Goal: Information Seeking & Learning: Learn about a topic

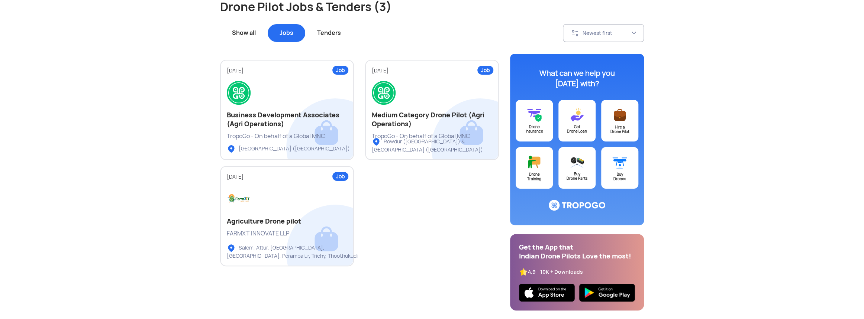
scroll to position [74, 0]
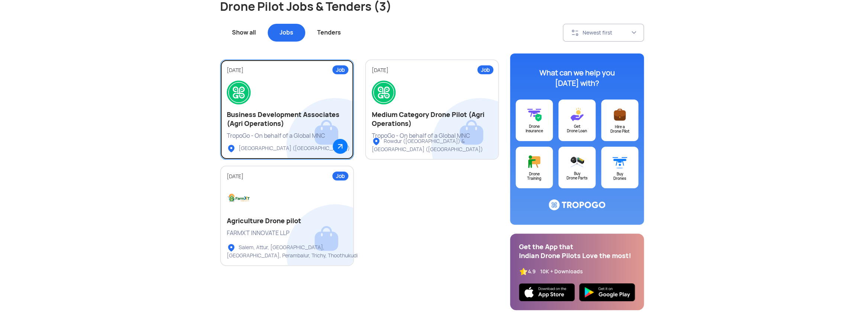
click at [325, 126] on h2 "Business Development Associates (Agri Operations)" at bounding box center [287, 119] width 120 height 18
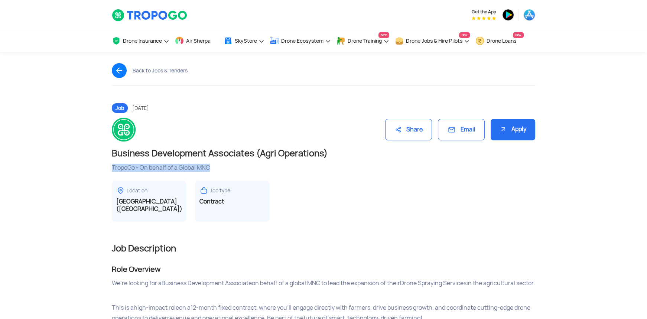
drag, startPoint x: 216, startPoint y: 164, endPoint x: 111, endPoint y: 168, distance: 104.9
click at [111, 168] on div "Business Development Associates (Agri Operations) TropoGo - On behalf of a Glob…" at bounding box center [323, 157] width 435 height 30
copy div "TropoGo - On behalf of a Global MNC"
drag, startPoint x: 113, startPoint y: 153, endPoint x: 327, endPoint y: 150, distance: 214.1
click at [327, 150] on h1 "Business Development Associates (Agri Operations)" at bounding box center [324, 154] width 424 height 12
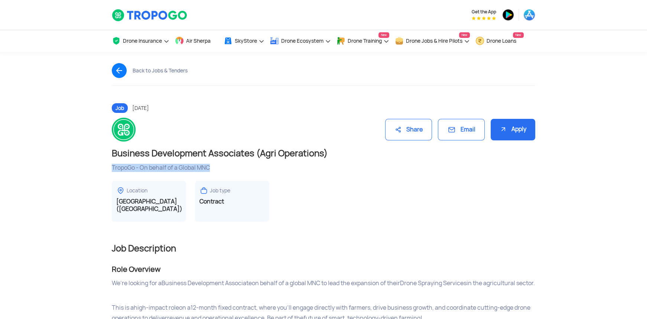
copy h1 "Business Development Associates (Agri Operations)"
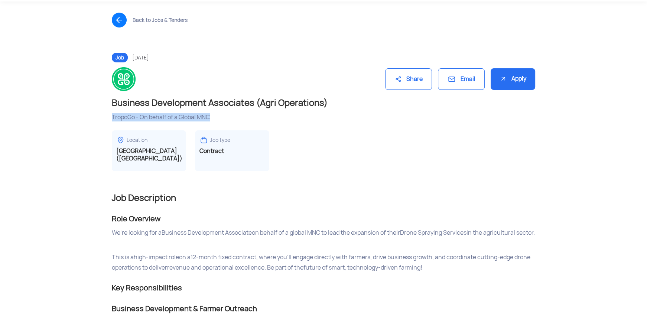
scroll to position [74, 0]
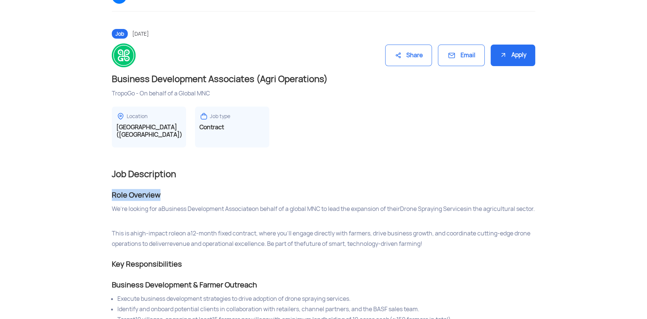
drag, startPoint x: 161, startPoint y: 185, endPoint x: 112, endPoint y: 185, distance: 48.7
click at [112, 189] on div "Role Overview" at bounding box center [324, 195] width 424 height 12
copy div "Role Overview"
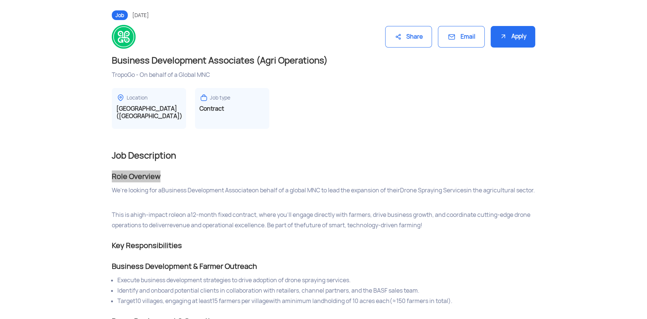
scroll to position [149, 0]
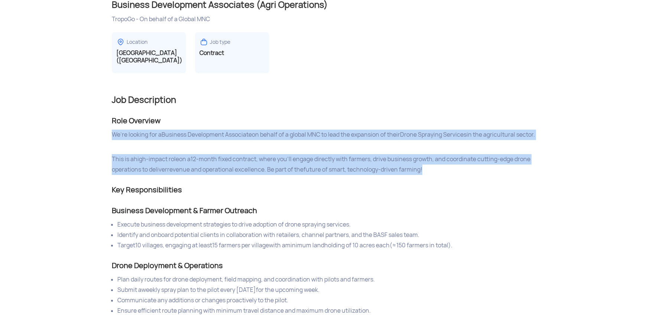
drag, startPoint x: 433, startPoint y: 170, endPoint x: 113, endPoint y: 129, distance: 322.2
click at [113, 130] on span "We’re looking for a Business Development Associate on behalf of a global MNC to…" at bounding box center [324, 152] width 424 height 45
copy span "We’re looking for a Business Development Associate on behalf of a global MNC to…"
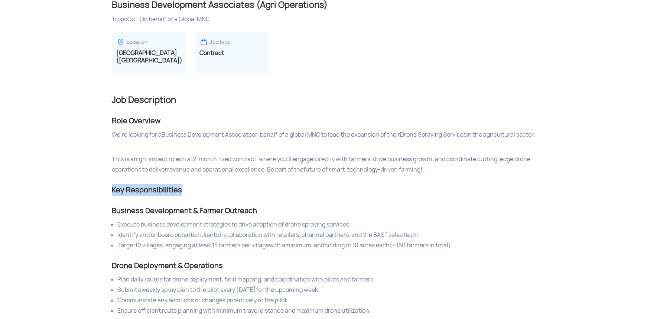
drag, startPoint x: 182, startPoint y: 191, endPoint x: 111, endPoint y: 189, distance: 70.3
click at [112, 189] on div "Key Responsibilities" at bounding box center [324, 190] width 424 height 12
copy div "Key Responsibilities"
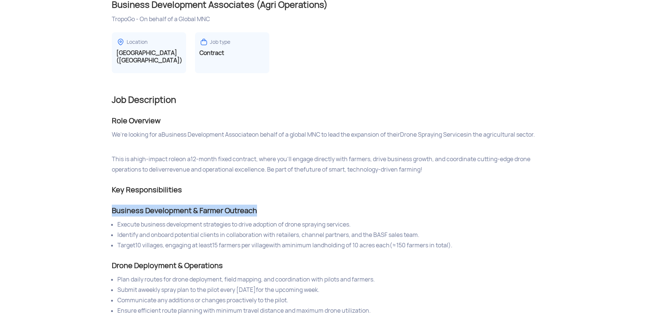
drag, startPoint x: 112, startPoint y: 213, endPoint x: 269, endPoint y: 214, distance: 157.6
click at [269, 214] on div "Business Development & Farmer Outreach" at bounding box center [324, 211] width 424 height 12
copy div "Business Development & Farmer Outreach"
drag, startPoint x: 400, startPoint y: 242, endPoint x: 118, endPoint y: 230, distance: 282.0
click at [118, 230] on ul "Execute business development strategies to drive adoption of drone spraying ser…" at bounding box center [324, 235] width 424 height 31
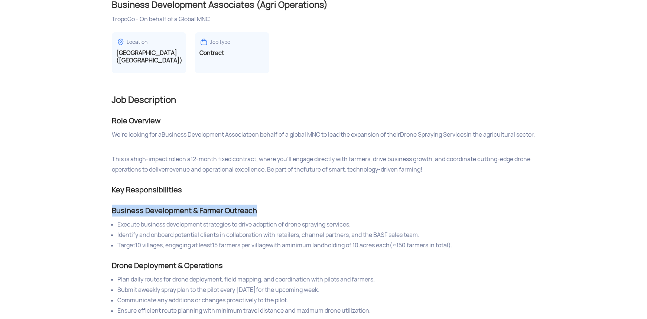
copy ul "Execute business development strategies to drive adoption of drone spraying ser…"
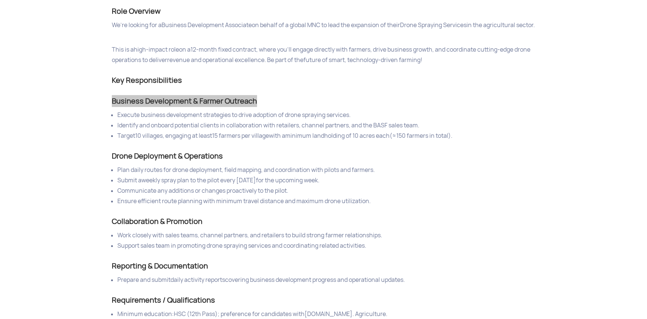
scroll to position [260, 0]
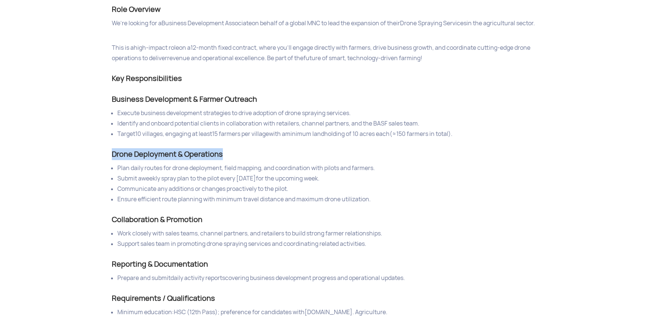
drag, startPoint x: 229, startPoint y: 155, endPoint x: 126, endPoint y: 157, distance: 102.2
click at [113, 158] on div "Drone Deployment & Operations" at bounding box center [324, 154] width 424 height 12
copy div "Drone Deployment & Operations"
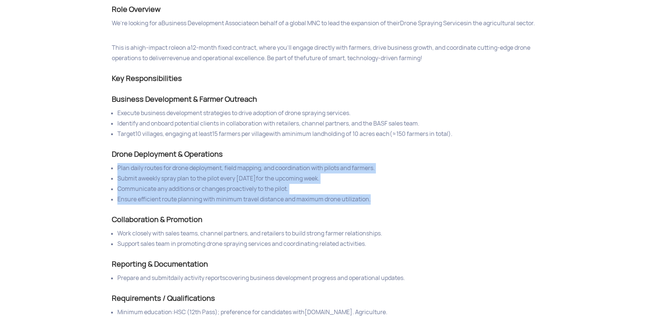
drag, startPoint x: 381, startPoint y: 202, endPoint x: 119, endPoint y: 166, distance: 264.8
click at [119, 166] on ul "Plan daily routes for drone deployment, field mapping, and coordination with pi…" at bounding box center [324, 184] width 424 height 42
copy ul "Plan daily routes for drone deployment, field mapping, and coordination with pi…"
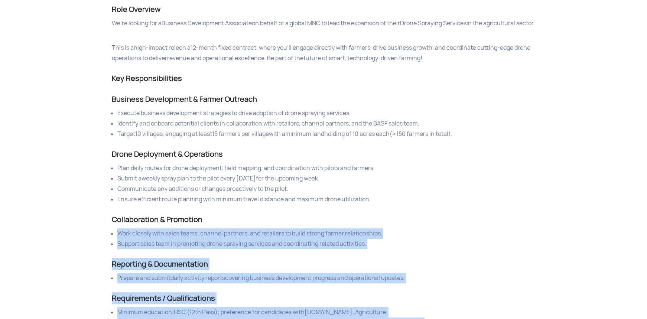
drag, startPoint x: 208, startPoint y: 224, endPoint x: 113, endPoint y: 220, distance: 95.2
click at [106, 221] on div "Job Description Role Overview We’re looking for a Business Development Associat…" at bounding box center [323, 259] width 435 height 582
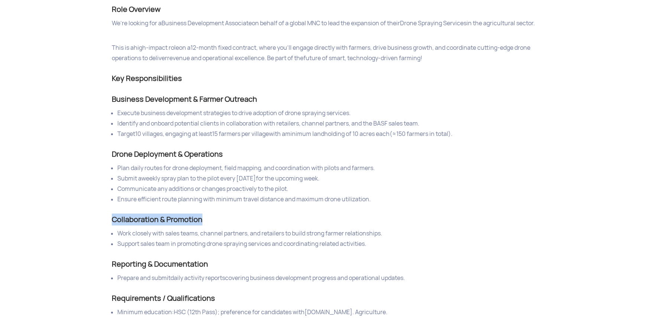
copy div "Collaboration & Promotion"
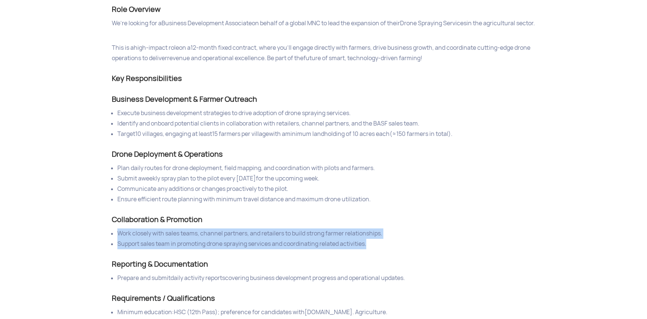
drag, startPoint x: 323, startPoint y: 242, endPoint x: 118, endPoint y: 235, distance: 205.6
click at [118, 235] on ul "Work closely with sales teams, channel partners, and retailers to build strong …" at bounding box center [324, 239] width 424 height 21
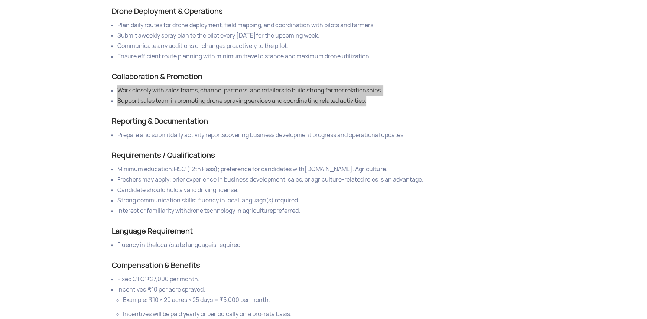
scroll to position [409, 0]
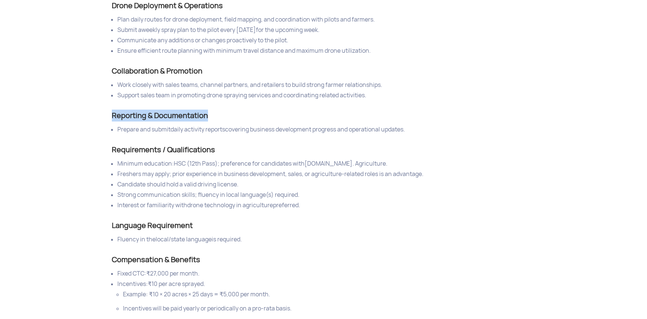
drag, startPoint x: 206, startPoint y: 116, endPoint x: 114, endPoint y: 121, distance: 92.3
click at [114, 121] on div "Reporting & Documentation" at bounding box center [324, 116] width 424 height 12
drag, startPoint x: 118, startPoint y: 134, endPoint x: 417, endPoint y: 134, distance: 299.2
click at [417, 134] on li "Prepare and submit daily activity reports covering business development progres…" at bounding box center [326, 129] width 418 height 10
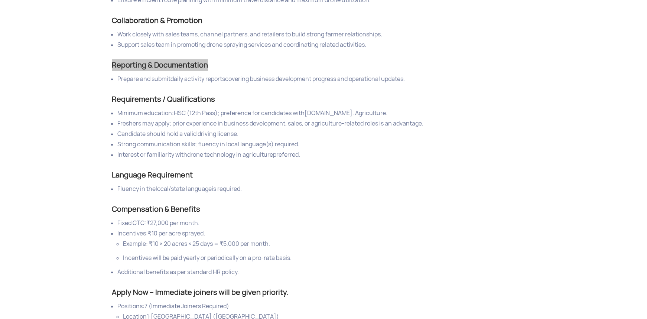
scroll to position [483, 0]
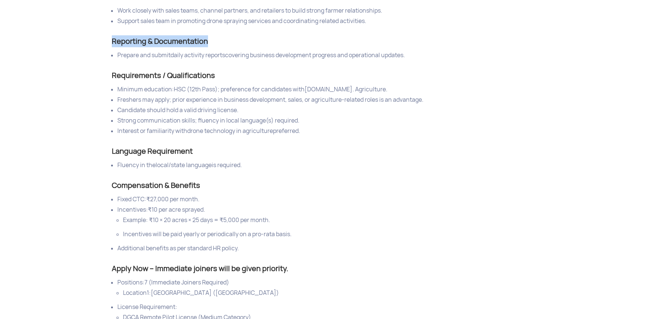
drag, startPoint x: 292, startPoint y: 135, endPoint x: 110, endPoint y: 75, distance: 192.4
click at [110, 75] on div "Job Description Role Overview We’re looking for a Business Development Associat…" at bounding box center [323, 36] width 435 height 582
drag, startPoint x: 184, startPoint y: 153, endPoint x: 110, endPoint y: 152, distance: 73.6
click at [110, 152] on div "Job Description Role Overview We’re looking for a Business Development Associat…" at bounding box center [323, 36] width 435 height 582
drag, startPoint x: 251, startPoint y: 167, endPoint x: 116, endPoint y: 164, distance: 135.7
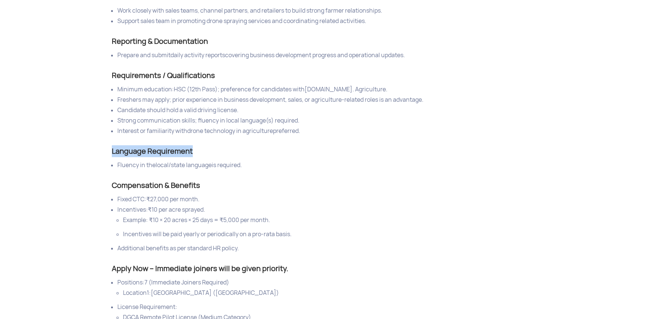
click at [116, 164] on ul "Fluency in the local/state language is required." at bounding box center [324, 165] width 424 height 10
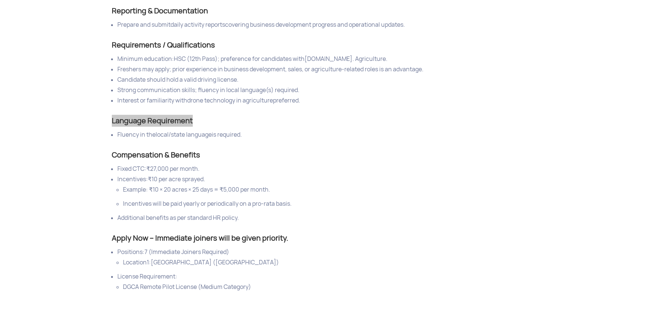
scroll to position [557, 0]
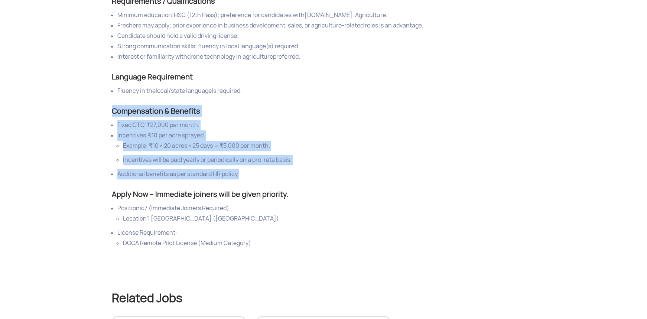
drag, startPoint x: 244, startPoint y: 176, endPoint x: 110, endPoint y: 118, distance: 146.0
drag, startPoint x: 432, startPoint y: 181, endPoint x: 446, endPoint y: 185, distance: 15.3
click at [431, 179] on li "Additional benefits as per standard HR policy." at bounding box center [326, 174] width 418 height 10
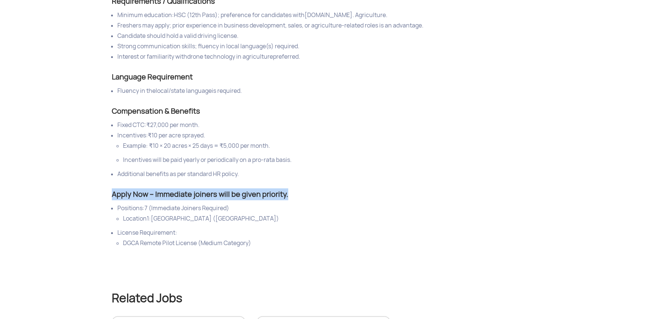
drag, startPoint x: 289, startPoint y: 198, endPoint x: 110, endPoint y: 191, distance: 179.3
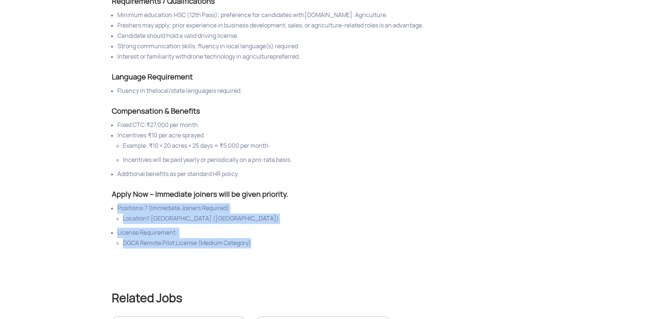
drag, startPoint x: 261, startPoint y: 248, endPoint x: 111, endPoint y: 209, distance: 154.0
click at [112, 209] on ul "Positions: 7 (Immediate Joiners Required) Location1: [GEOGRAPHIC_DATA] ([GEOGRA…" at bounding box center [324, 225] width 424 height 45
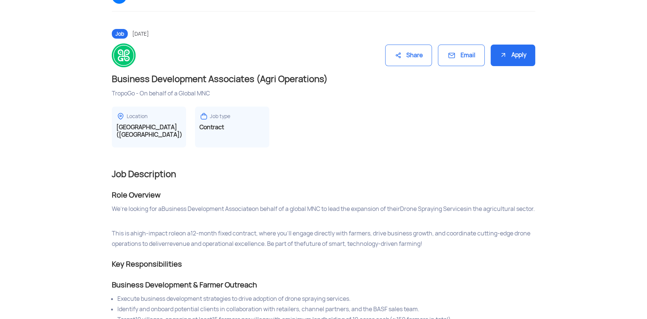
scroll to position [74, 0]
drag, startPoint x: 110, startPoint y: 94, endPoint x: 219, endPoint y: 90, distance: 109.7
click at [219, 90] on div "Business Development Associates (Agri Operations) TropoGo - On behalf of a Glob…" at bounding box center [323, 82] width 435 height 30
drag, startPoint x: 110, startPoint y: 80, endPoint x: 335, endPoint y: 83, distance: 225.2
click at [335, 83] on div "Business Development Associates (Agri Operations) TropoGo - On behalf of a Glob…" at bounding box center [323, 82] width 435 height 30
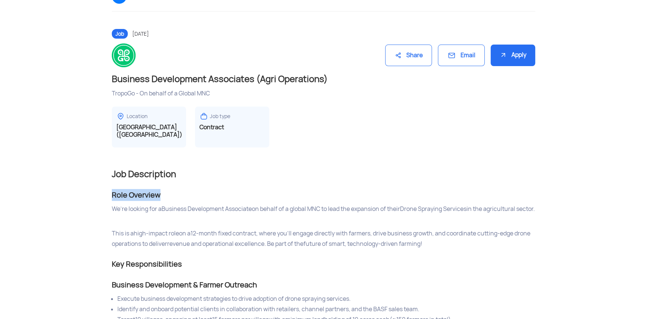
drag, startPoint x: 163, startPoint y: 188, endPoint x: 113, endPoint y: 188, distance: 50.5
click at [113, 189] on div "Role Overview" at bounding box center [324, 195] width 424 height 12
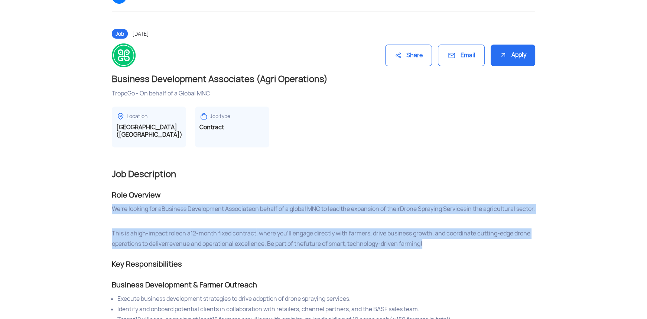
drag, startPoint x: 444, startPoint y: 246, endPoint x: 113, endPoint y: 202, distance: 334.8
click at [113, 204] on span "We’re looking for a Business Development Associate on behalf of a global MNC to…" at bounding box center [324, 226] width 424 height 45
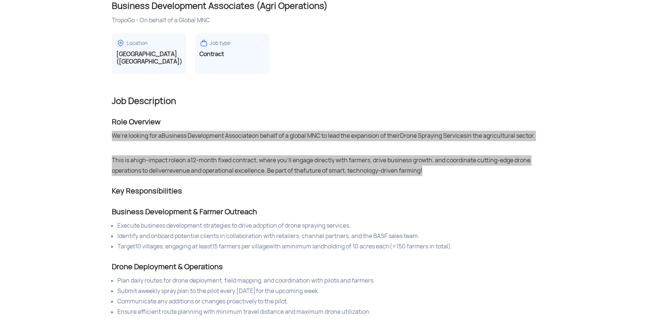
scroll to position [223, 0]
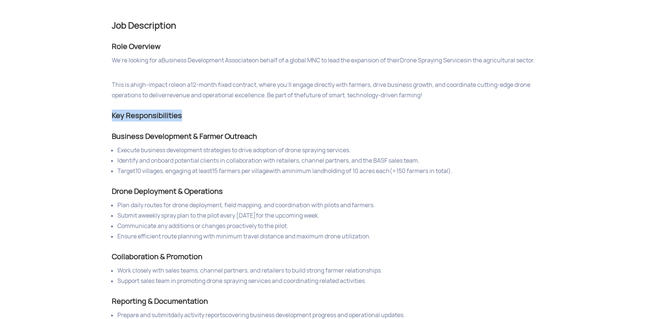
drag, startPoint x: 173, startPoint y: 120, endPoint x: 114, endPoint y: 117, distance: 59.2
click at [114, 117] on div "Key Responsibilities" at bounding box center [324, 116] width 424 height 12
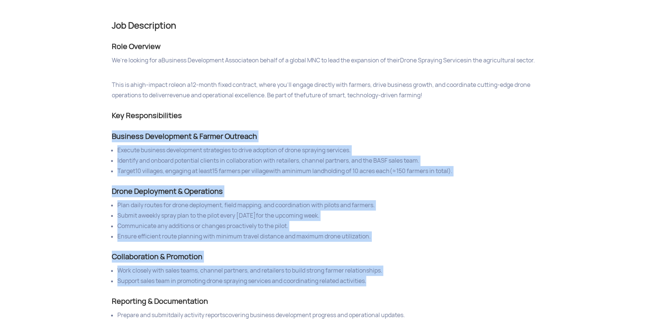
drag, startPoint x: 113, startPoint y: 139, endPoint x: 391, endPoint y: 287, distance: 314.6
click at [391, 287] on div "Job Description Role Overview We’re looking for a Business Development Associat…" at bounding box center [324, 301] width 424 height 563
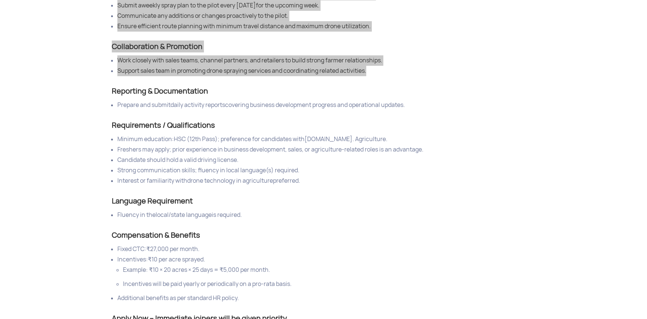
scroll to position [446, 0]
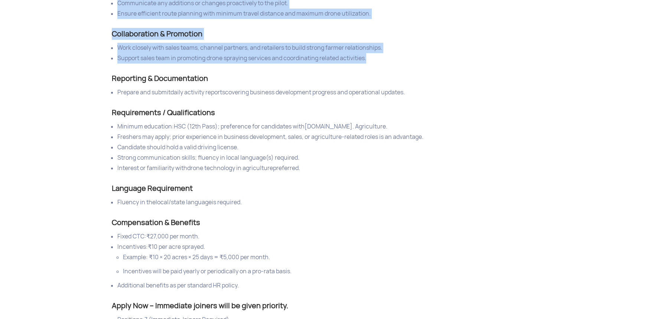
drag, startPoint x: 248, startPoint y: 206, endPoint x: 109, endPoint y: 37, distance: 218.6
click at [109, 37] on div "Job Description Role Overview We’re looking for a Business Development Associat…" at bounding box center [323, 73] width 435 height 582
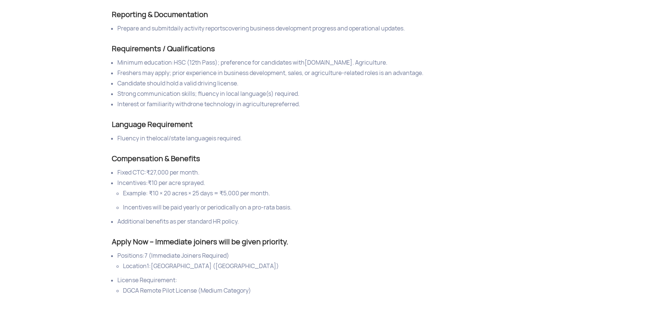
scroll to position [520, 0]
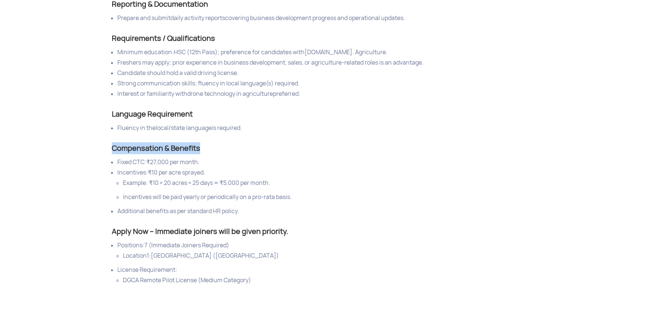
drag, startPoint x: 112, startPoint y: 151, endPoint x: 203, endPoint y: 153, distance: 90.7
click at [203, 153] on div "Compensation & Benefits" at bounding box center [324, 148] width 424 height 12
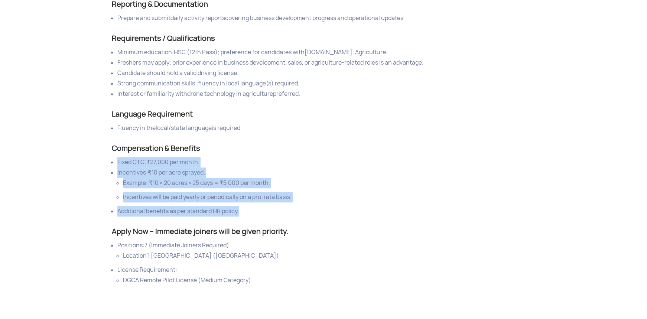
drag, startPoint x: 253, startPoint y: 217, endPoint x: 113, endPoint y: 164, distance: 150.2
click at [113, 164] on ul "Fixed CTC: ₹27,000 per month. Incentives: ₹10 per acre sprayed. Example: ₹10 × …" at bounding box center [324, 186] width 424 height 59
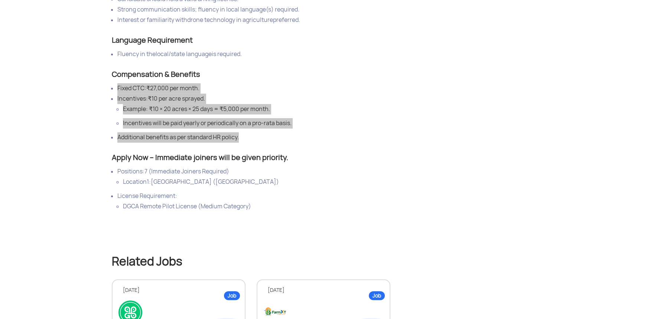
scroll to position [595, 0]
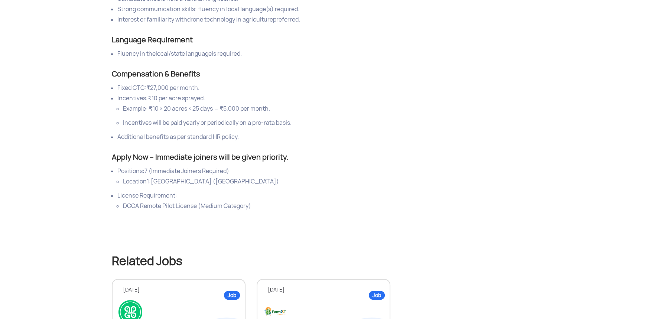
click at [287, 160] on div "Apply Now – Immediate joiners will be given priority." at bounding box center [324, 157] width 424 height 12
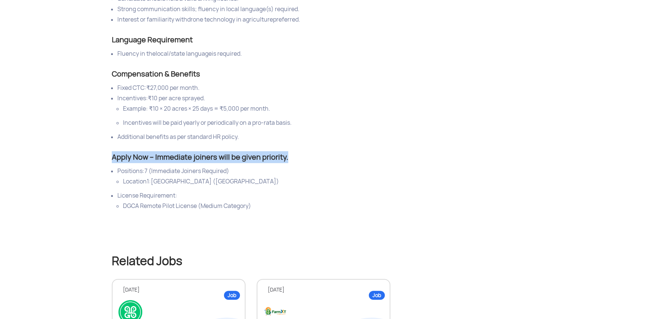
drag, startPoint x: 279, startPoint y: 159, endPoint x: 111, endPoint y: 156, distance: 168.7
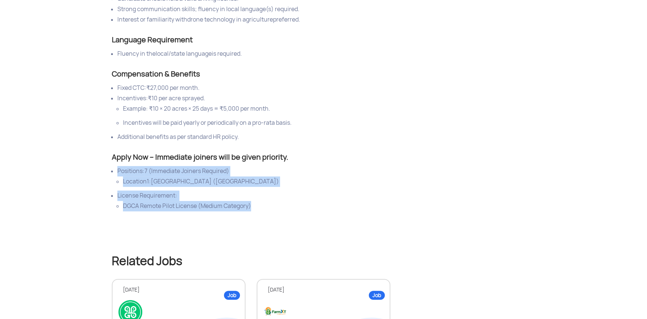
drag, startPoint x: 256, startPoint y: 208, endPoint x: 115, endPoint y: 172, distance: 145.7
click at [115, 172] on ul "Positions: 7 (Immediate Joiners Required) Location1: [GEOGRAPHIC_DATA] ([GEOGRA…" at bounding box center [324, 188] width 424 height 45
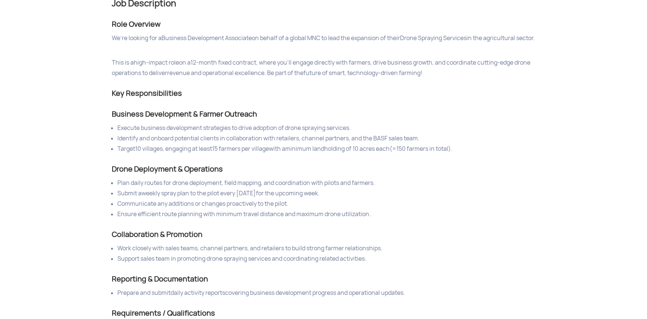
scroll to position [0, 0]
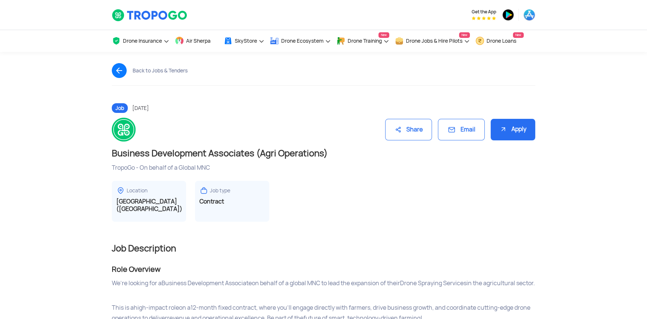
click at [123, 72] on img at bounding box center [122, 70] width 21 height 15
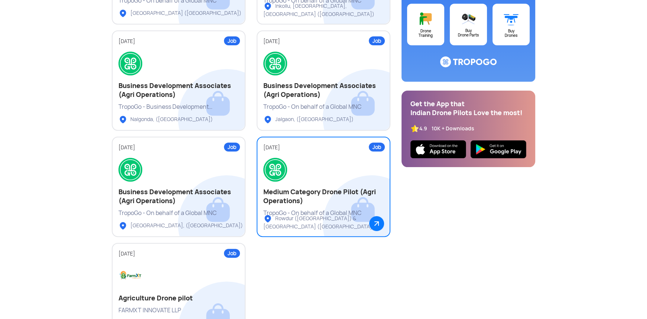
scroll to position [227, 0]
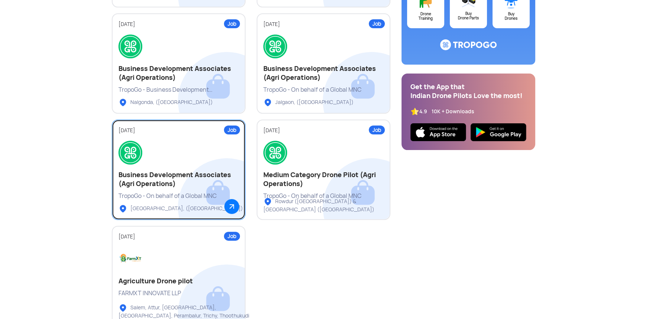
click at [222, 195] on div "TropoGo - On behalf of a Global MNC" at bounding box center [179, 196] width 120 height 8
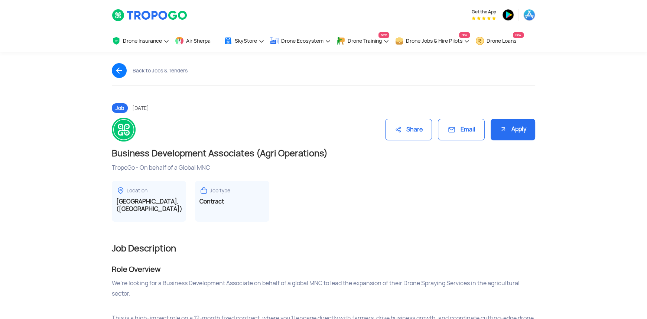
click at [415, 127] on div "Share" at bounding box center [408, 130] width 47 height 22
drag, startPoint x: 401, startPoint y: 127, endPoint x: 565, endPoint y: 171, distance: 169.5
click at [405, 127] on div "Share" at bounding box center [408, 130] width 47 height 22
drag, startPoint x: 178, startPoint y: 199, endPoint x: 111, endPoint y: 204, distance: 66.7
click at [112, 204] on div "Location Raipur, (Chhattisgarh)" at bounding box center [149, 201] width 74 height 41
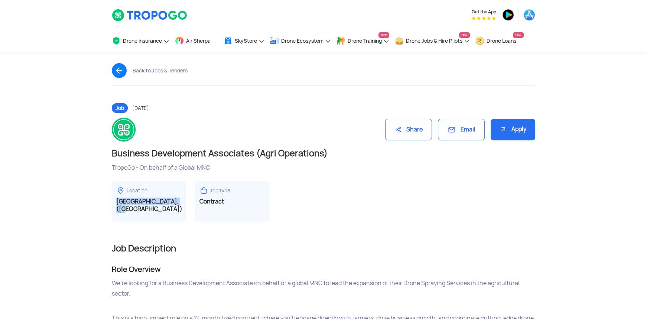
copy h3 "Raipur, (Chhattisgarh)"
click at [119, 71] on img at bounding box center [122, 70] width 21 height 15
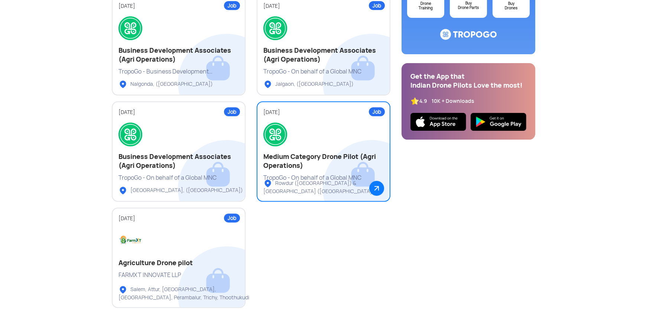
scroll to position [227, 0]
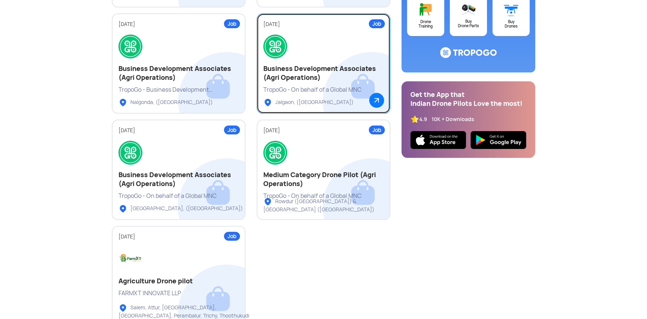
click at [366, 72] on h2 "Business Development Associates (Agri Operations)" at bounding box center [323, 73] width 120 height 18
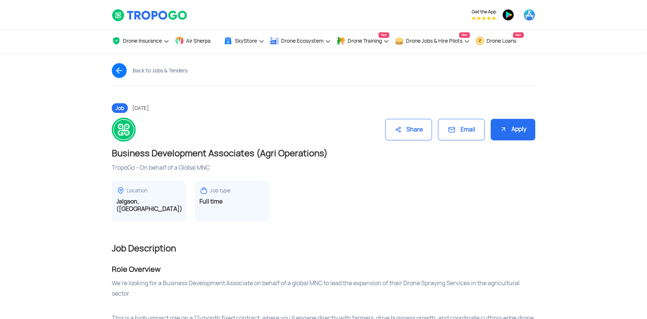
click at [412, 127] on div "Share" at bounding box center [408, 130] width 47 height 22
drag, startPoint x: 116, startPoint y: 202, endPoint x: 187, endPoint y: 204, distance: 71.4
click at [187, 204] on div "Location Jalgaon, (Maharashtra) Job type Full time" at bounding box center [324, 201] width 424 height 41
copy h3 "Jalgaon, (Maharashtra)"
click at [123, 72] on img at bounding box center [122, 70] width 21 height 15
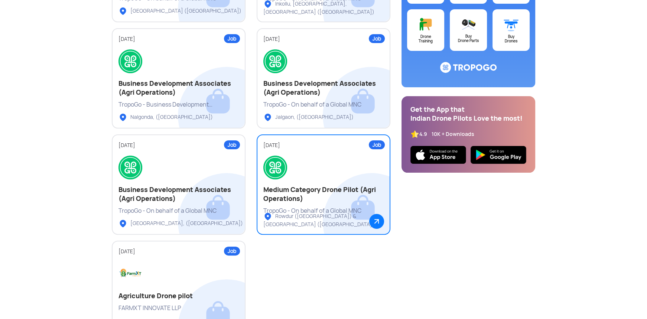
scroll to position [221, 0]
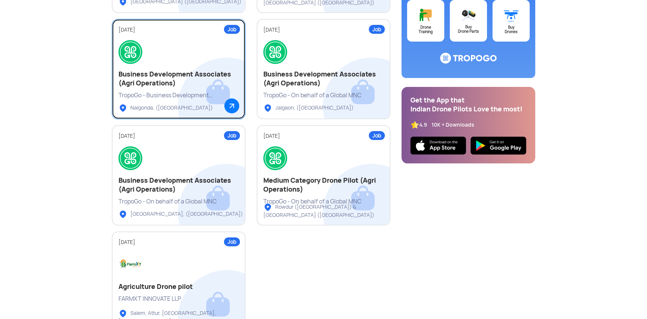
click at [218, 90] on link "Job 05 Sep 2025 Business Development Associates (Agri Operations) TropoGo - Bus…" at bounding box center [179, 69] width 134 height 100
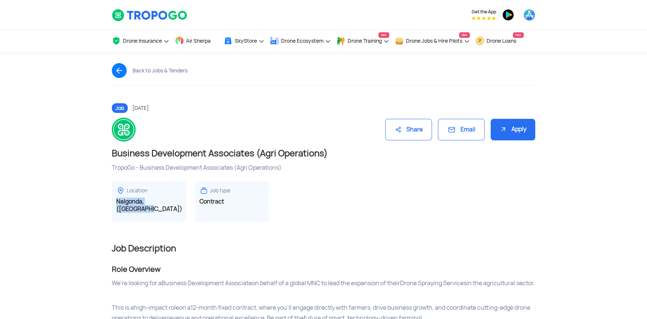
drag, startPoint x: 113, startPoint y: 202, endPoint x: 189, endPoint y: 200, distance: 75.8
click at [189, 200] on div "Location Nalgonda, (Telangana) Job type Contract" at bounding box center [324, 201] width 424 height 41
copy h3 "Nalgonda, (Telangana)"
click at [421, 132] on div "Share" at bounding box center [408, 130] width 47 height 22
click at [120, 68] on img at bounding box center [122, 70] width 21 height 15
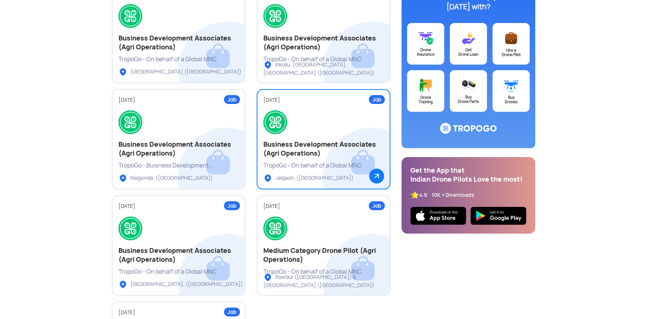
scroll to position [110, 0]
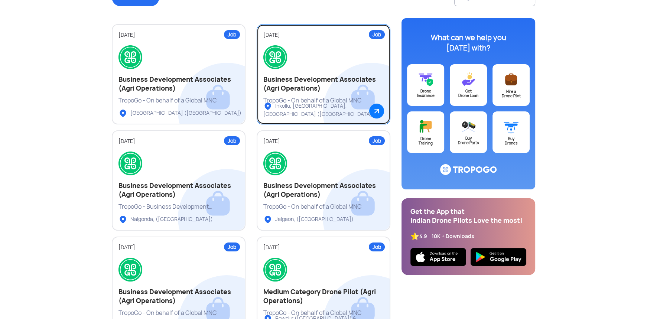
click at [328, 92] on h2 "Business Development Associates (Agri Operations)" at bounding box center [323, 84] width 120 height 18
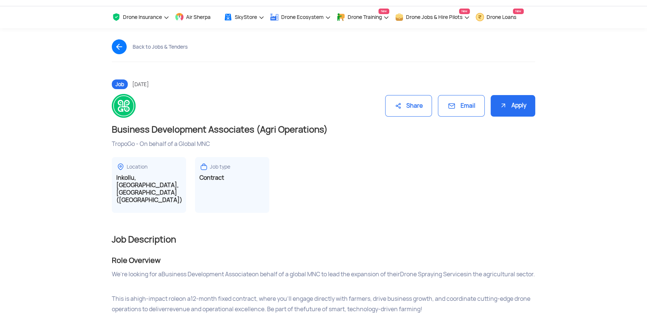
scroll to position [37, 0]
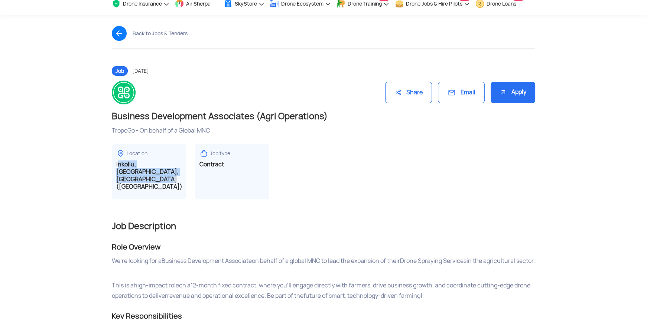
drag, startPoint x: 142, startPoint y: 179, endPoint x: 111, endPoint y: 166, distance: 33.0
click at [111, 166] on div "Location Inkollu, Rowdur, Anantapur (Andhra Pradesh) Job type Contract" at bounding box center [323, 167] width 435 height 65
copy h3 "Inkollu, Rowdur, Anantapur (Andhra Pradesh)"
drag, startPoint x: 414, startPoint y: 100, endPoint x: 572, endPoint y: 124, distance: 159.0
click at [427, 101] on div "Share" at bounding box center [408, 93] width 47 height 22
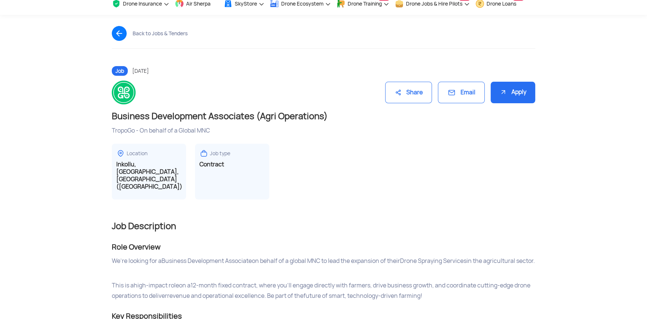
click at [124, 33] on img at bounding box center [122, 33] width 21 height 15
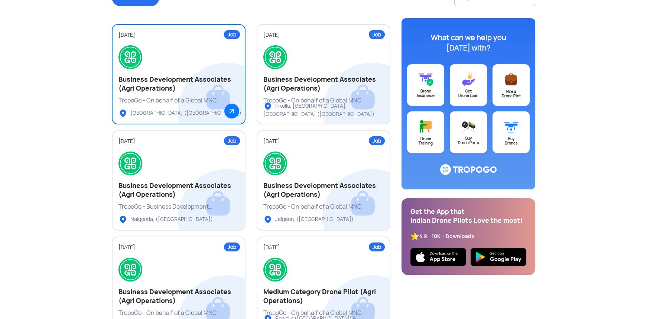
scroll to position [115, 0]
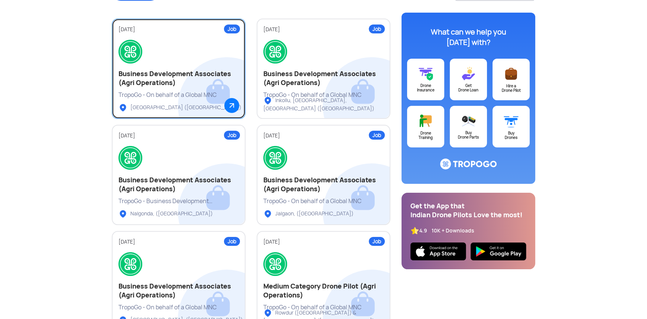
click at [221, 70] on h2 "Business Development Associates (Agri Operations)" at bounding box center [179, 78] width 120 height 18
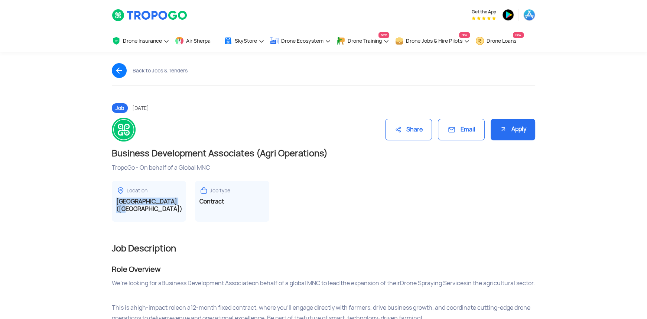
drag, startPoint x: 117, startPoint y: 202, endPoint x: 182, endPoint y: 203, distance: 64.7
click at [182, 203] on div "Location Sindhanur (Karnataka)" at bounding box center [149, 201] width 74 height 41
copy h3 "[GEOGRAPHIC_DATA] ([GEOGRAPHIC_DATA])"
drag, startPoint x: 401, startPoint y: 132, endPoint x: 456, endPoint y: 142, distance: 55.9
click at [401, 132] on div "Share" at bounding box center [408, 130] width 47 height 22
